Goal: Task Accomplishment & Management: Manage account settings

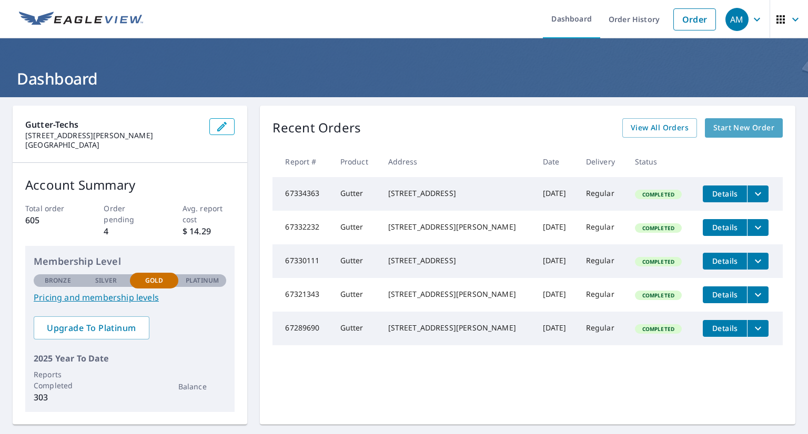
click at [731, 127] on span "Start New Order" at bounding box center [743, 127] width 61 height 13
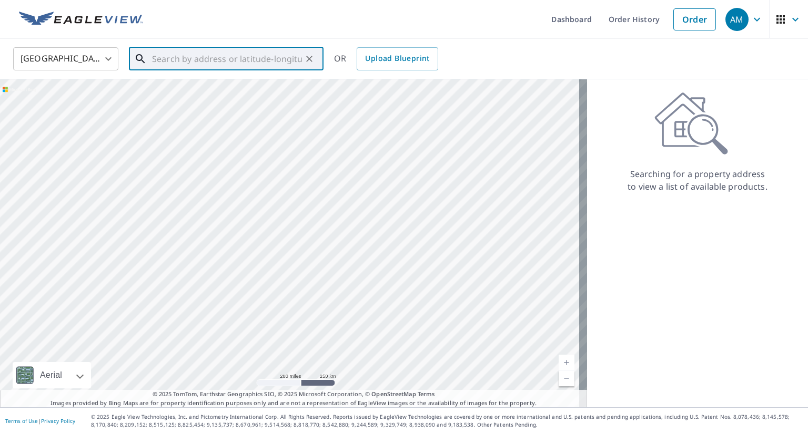
click at [238, 66] on input "text" at bounding box center [227, 58] width 150 height 29
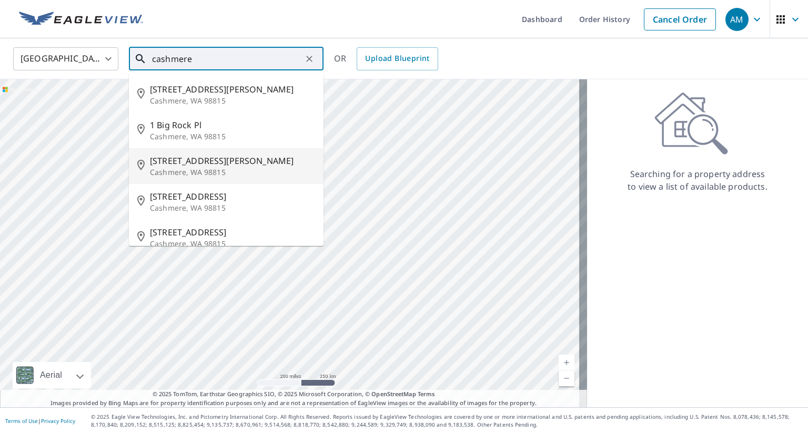
type input "cashmere"
click at [84, 12] on img at bounding box center [81, 20] width 124 height 16
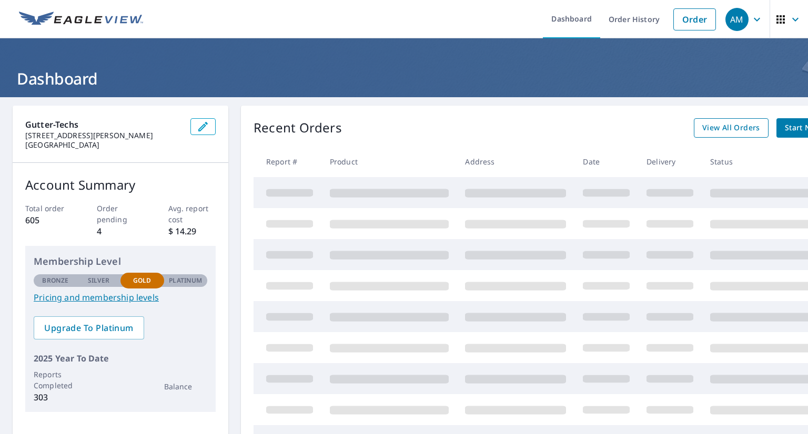
click at [717, 128] on span "View All Orders" at bounding box center [731, 127] width 58 height 13
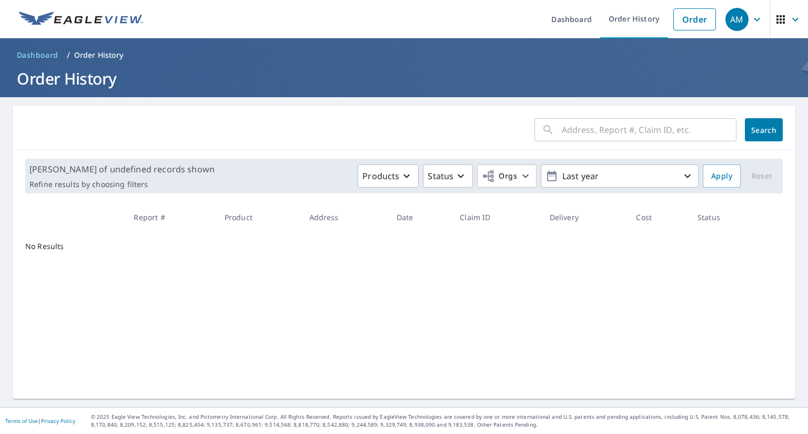
click at [637, 131] on input "text" at bounding box center [649, 129] width 175 height 29
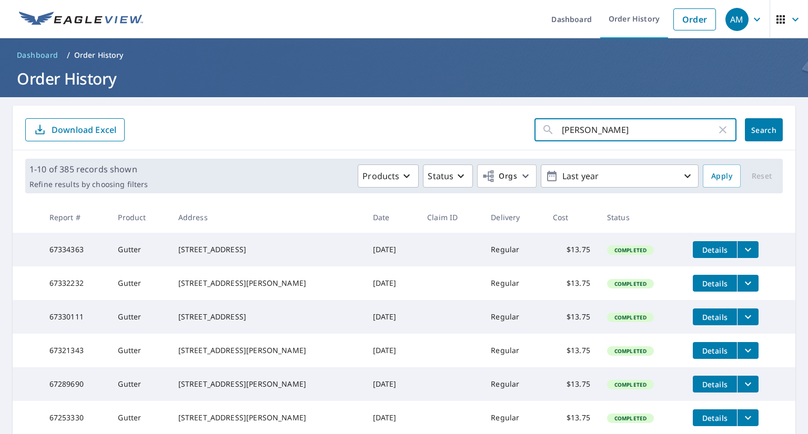
type input "cashmere"
click button "Search" at bounding box center [764, 129] width 38 height 23
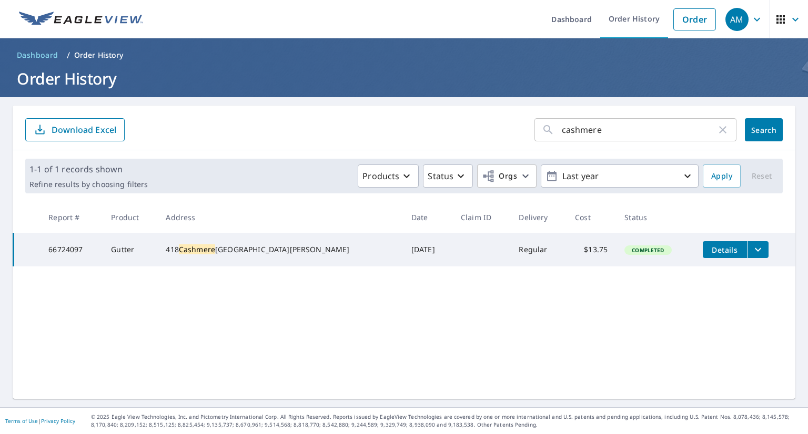
click at [751, 253] on icon "filesDropdownBtn-66724097" at bounding box center [757, 249] width 13 height 13
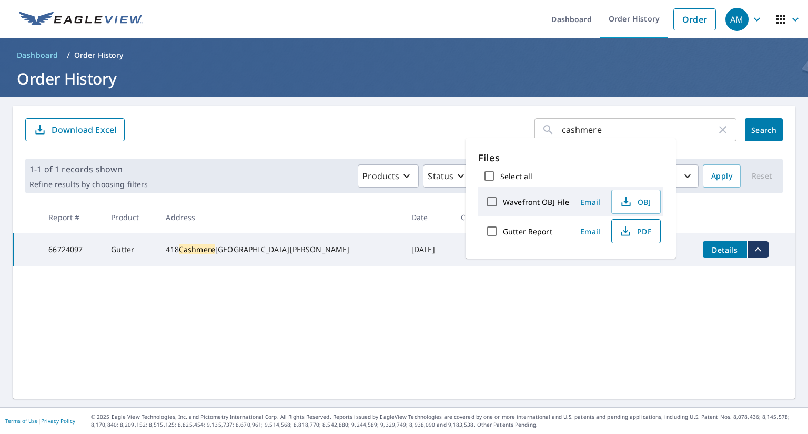
click at [628, 227] on icon "button" at bounding box center [625, 231] width 13 height 13
